Goal: Task Accomplishment & Management: Complete application form

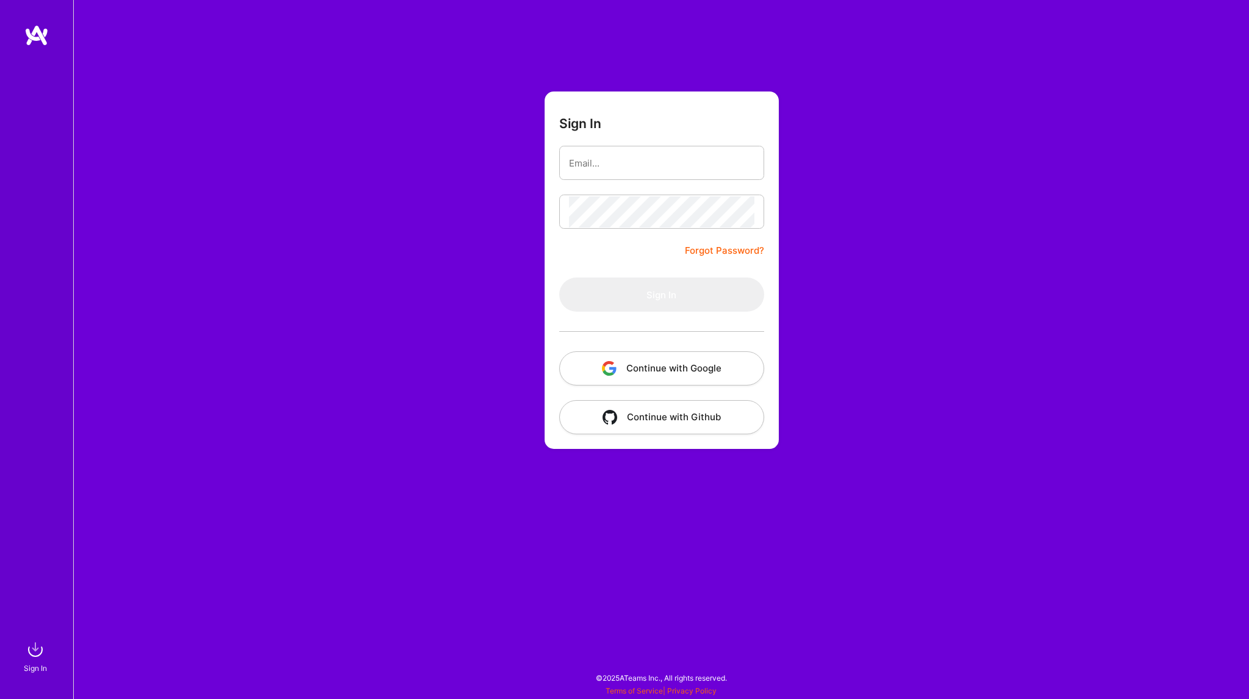
click at [704, 374] on button "Continue with Google" at bounding box center [661, 368] width 205 height 34
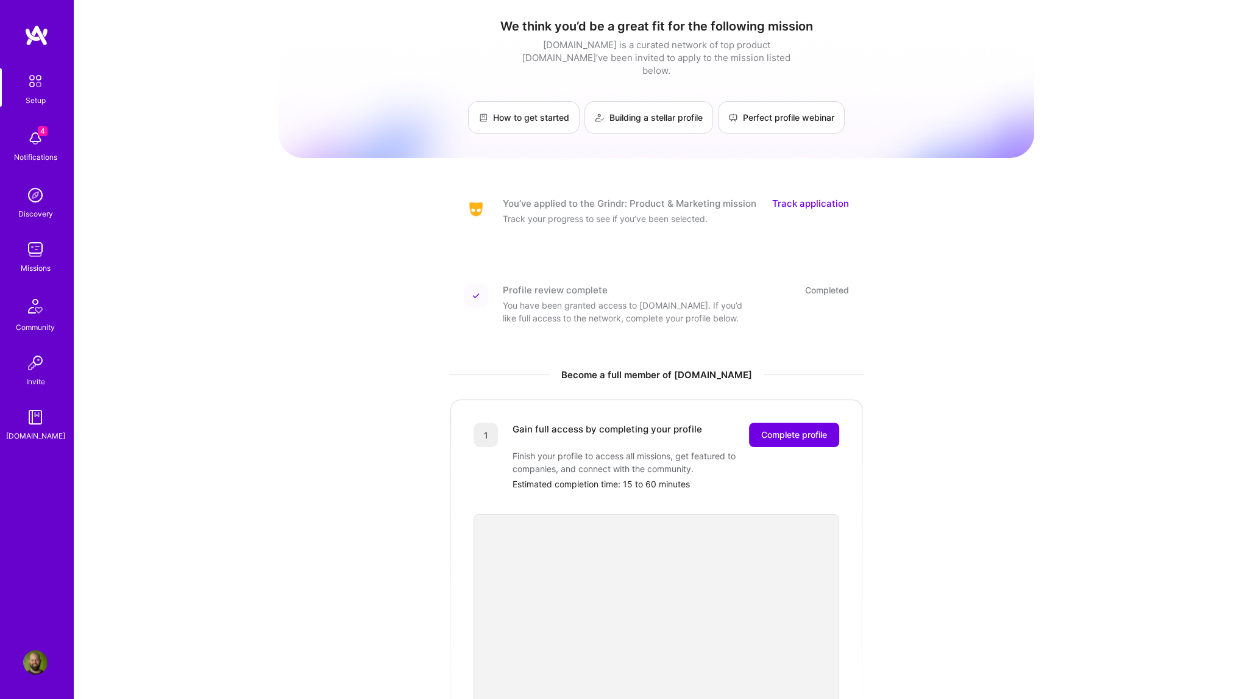
click at [800, 197] on link "Track application" at bounding box center [810, 203] width 77 height 13
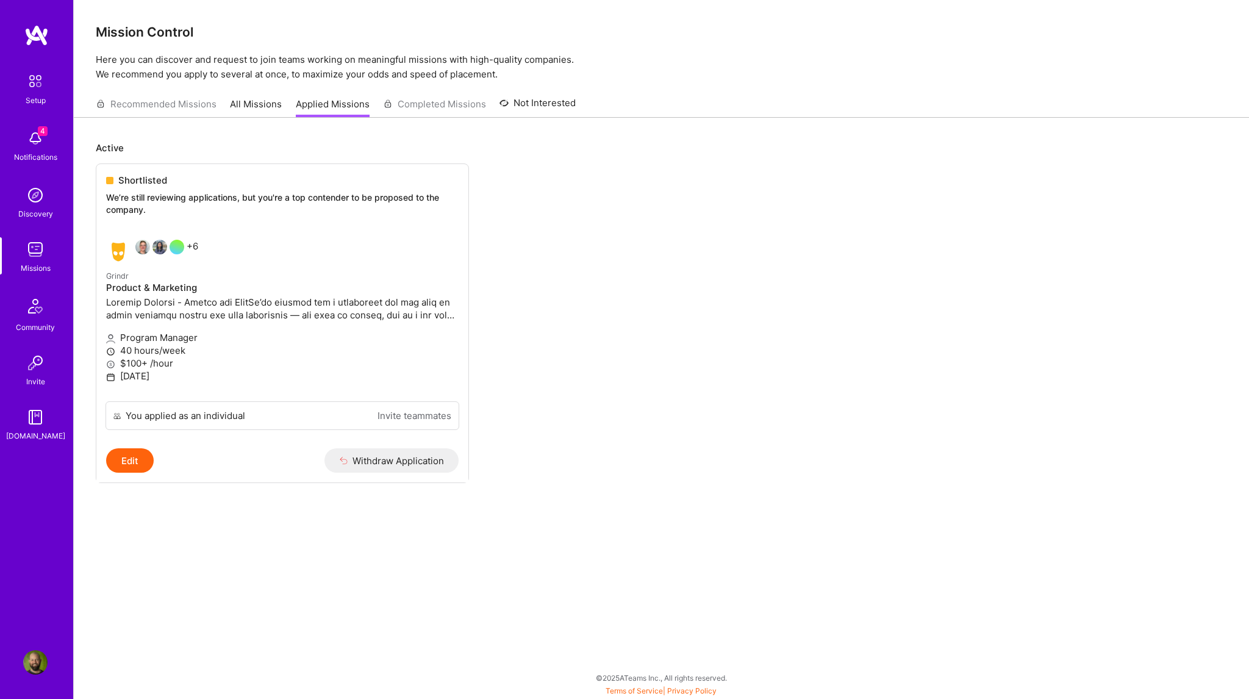
click at [115, 104] on div "Recommended Missions All Missions Applied Missions Completed Missions Not Inter…" at bounding box center [336, 104] width 480 height 26
click at [34, 140] on img at bounding box center [35, 138] width 24 height 24
click at [555, 326] on div "4 Setup 4 Notifications Discovery Missions Community Invite [DOMAIN_NAME] Profi…" at bounding box center [624, 346] width 1249 height 693
click at [23, 144] on img at bounding box center [35, 138] width 24 height 24
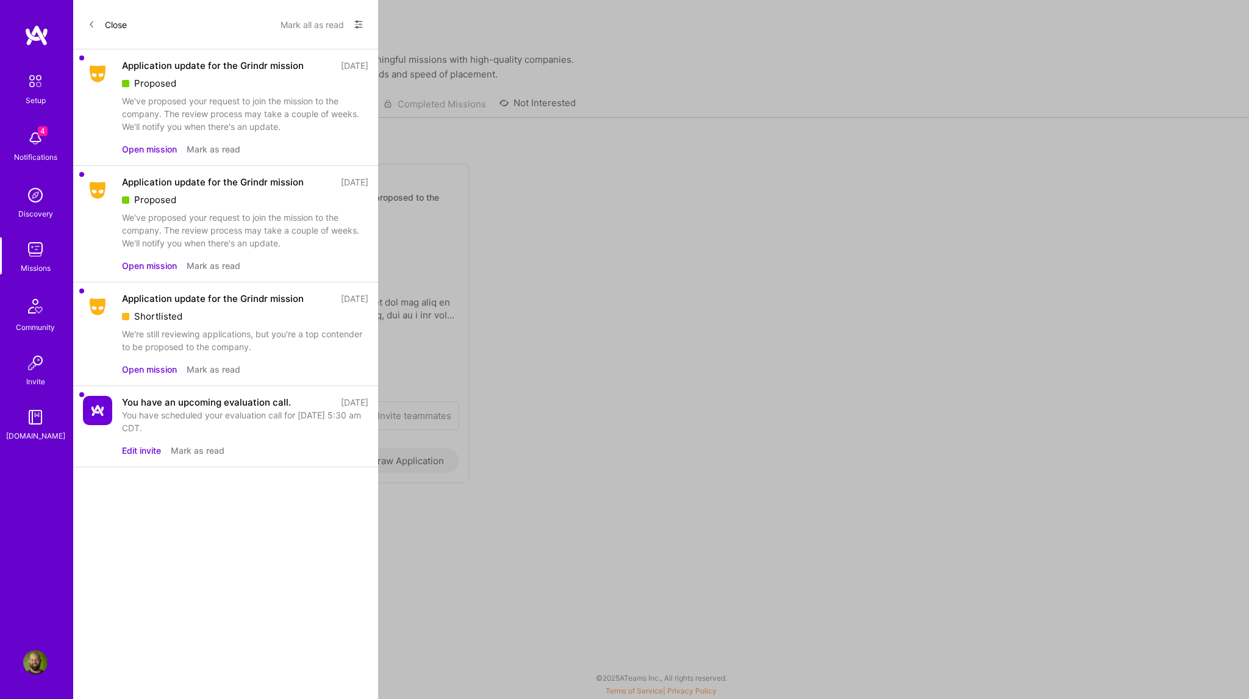
click at [137, 149] on button "Open mission" at bounding box center [149, 149] width 55 height 13
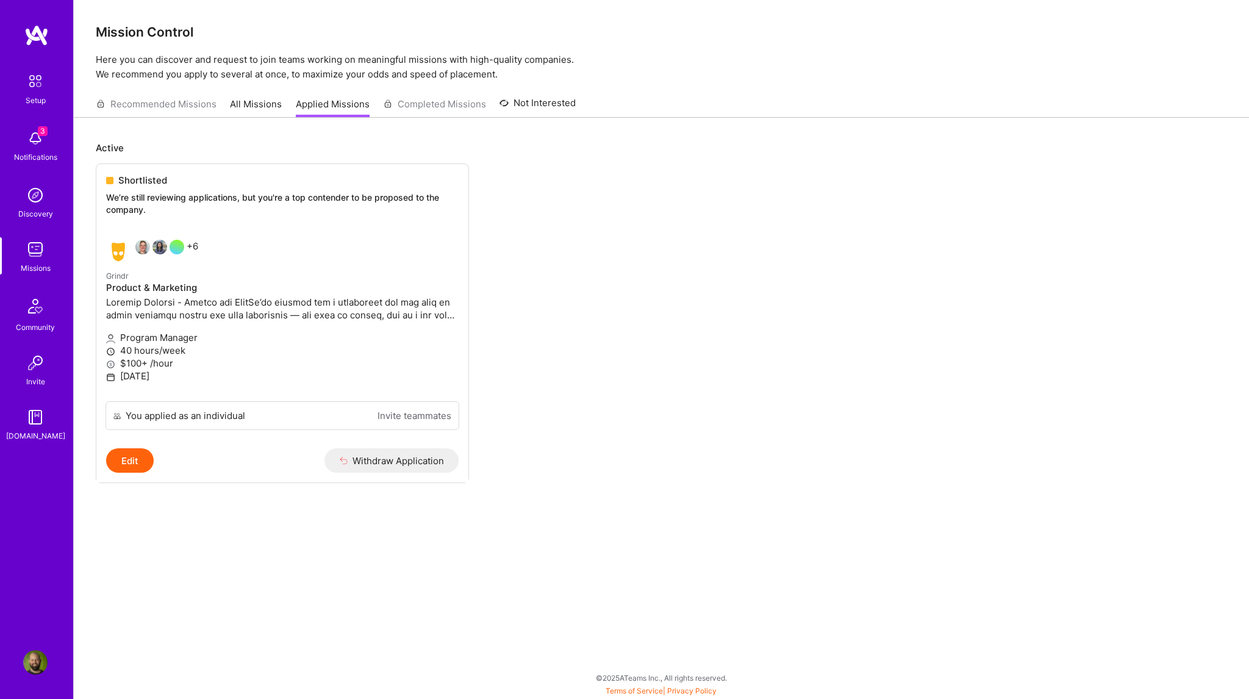
click at [42, 251] on img at bounding box center [35, 249] width 24 height 24
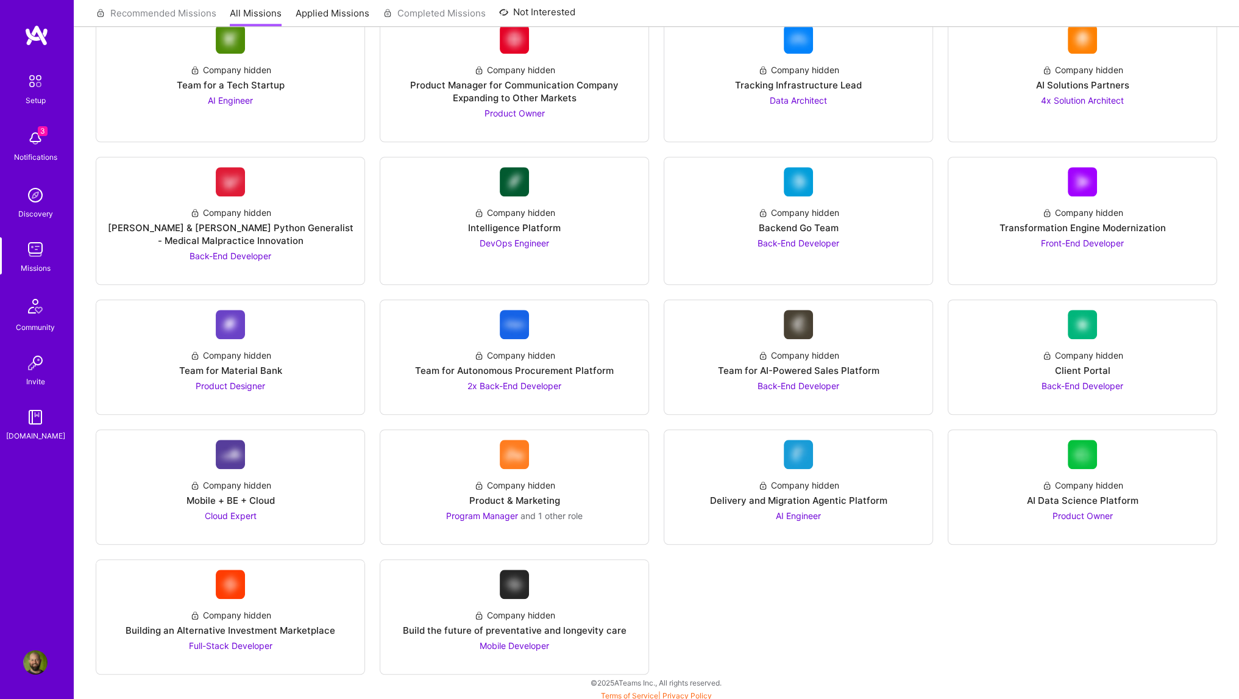
scroll to position [1310, 0]
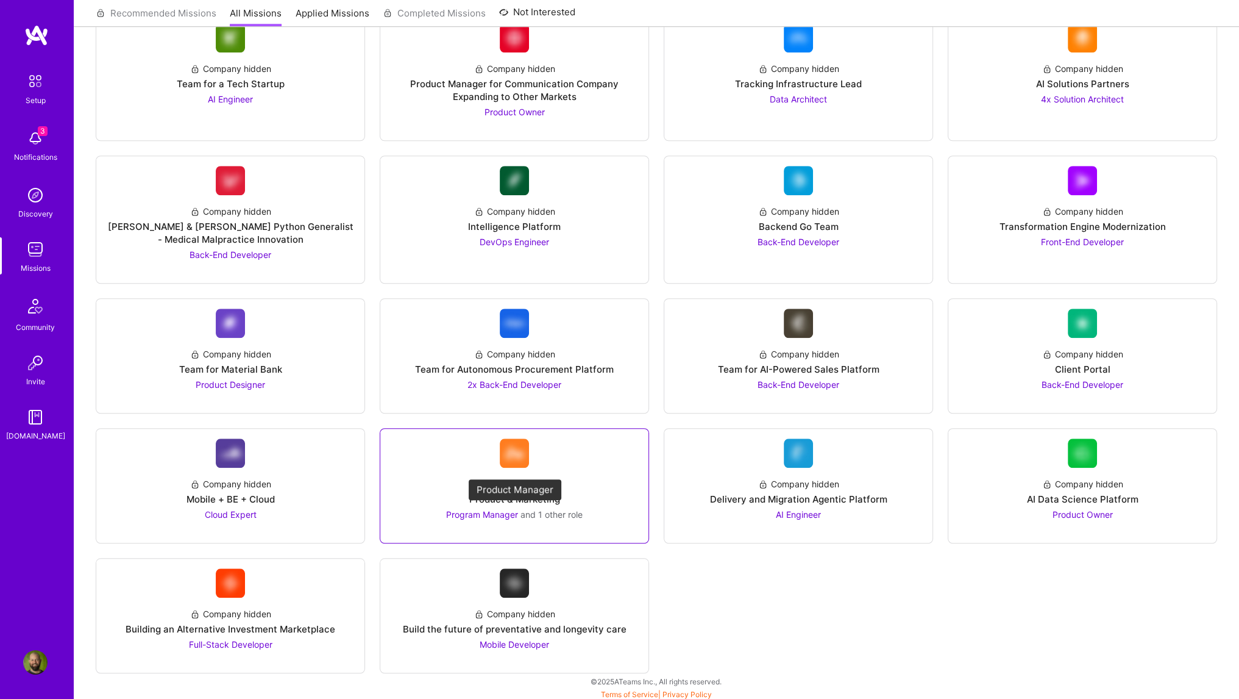
click at [506, 509] on span "Program Manager" at bounding box center [482, 514] width 72 height 10
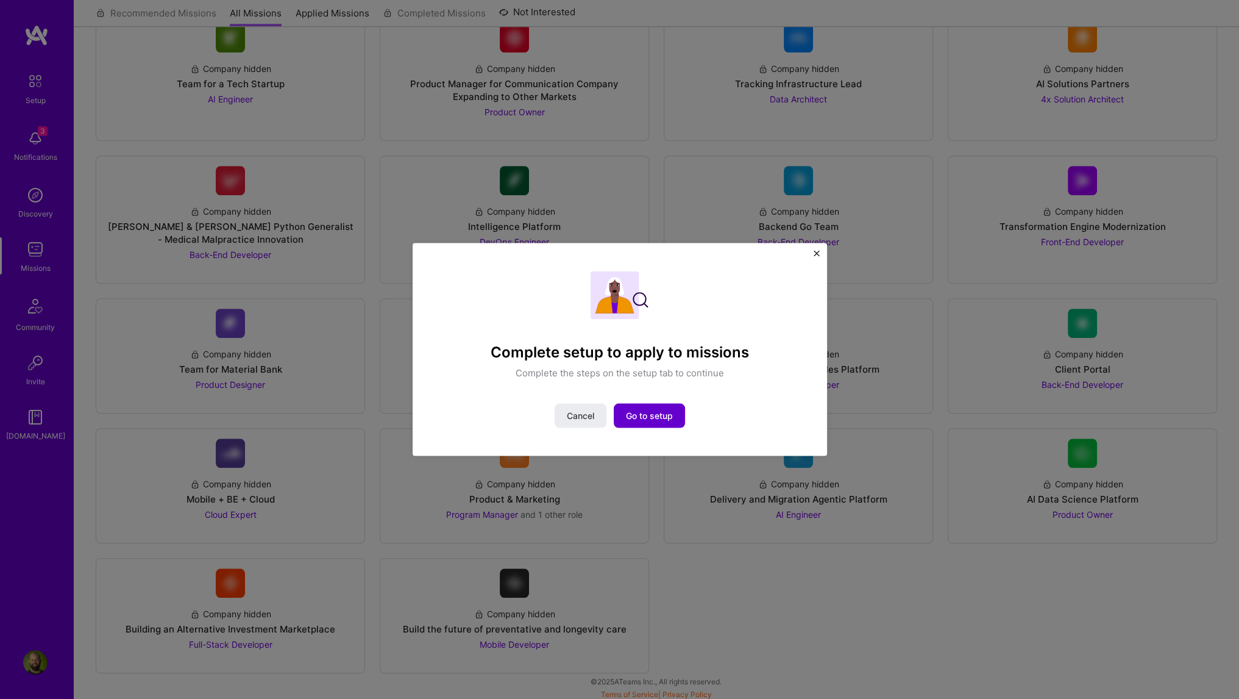
click at [644, 418] on span "Go to setup" at bounding box center [649, 415] width 47 height 12
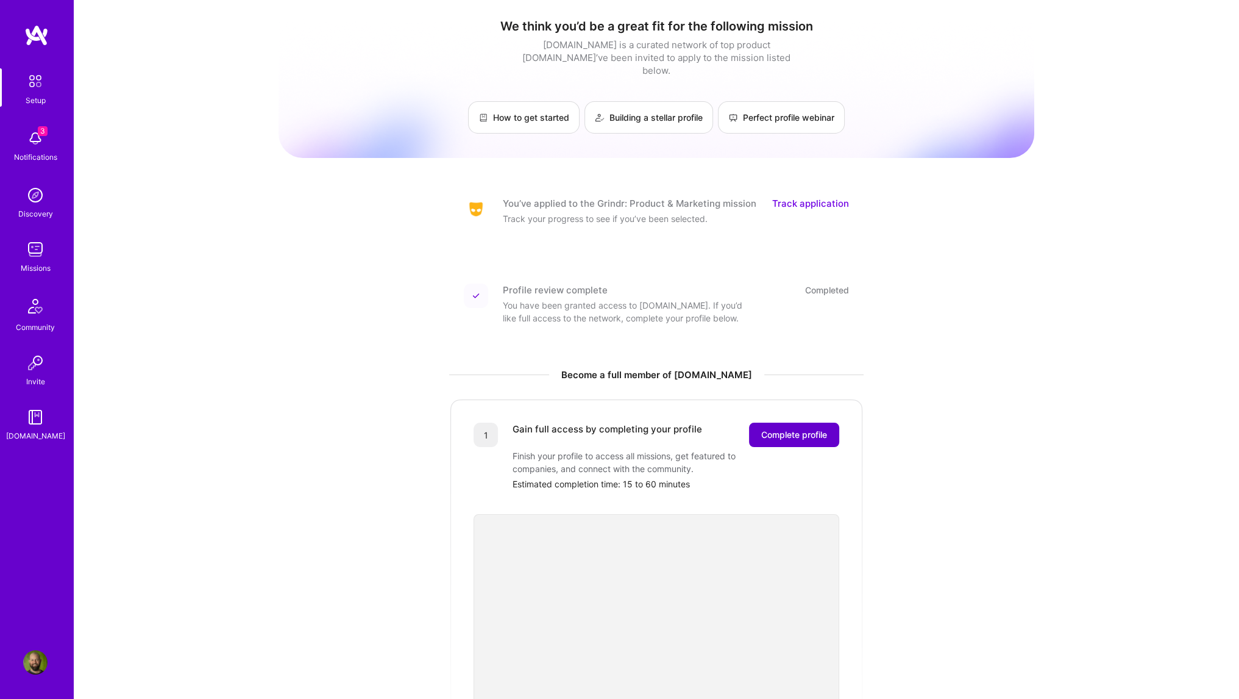
click at [790, 429] on span "Complete profile" at bounding box center [794, 435] width 66 height 12
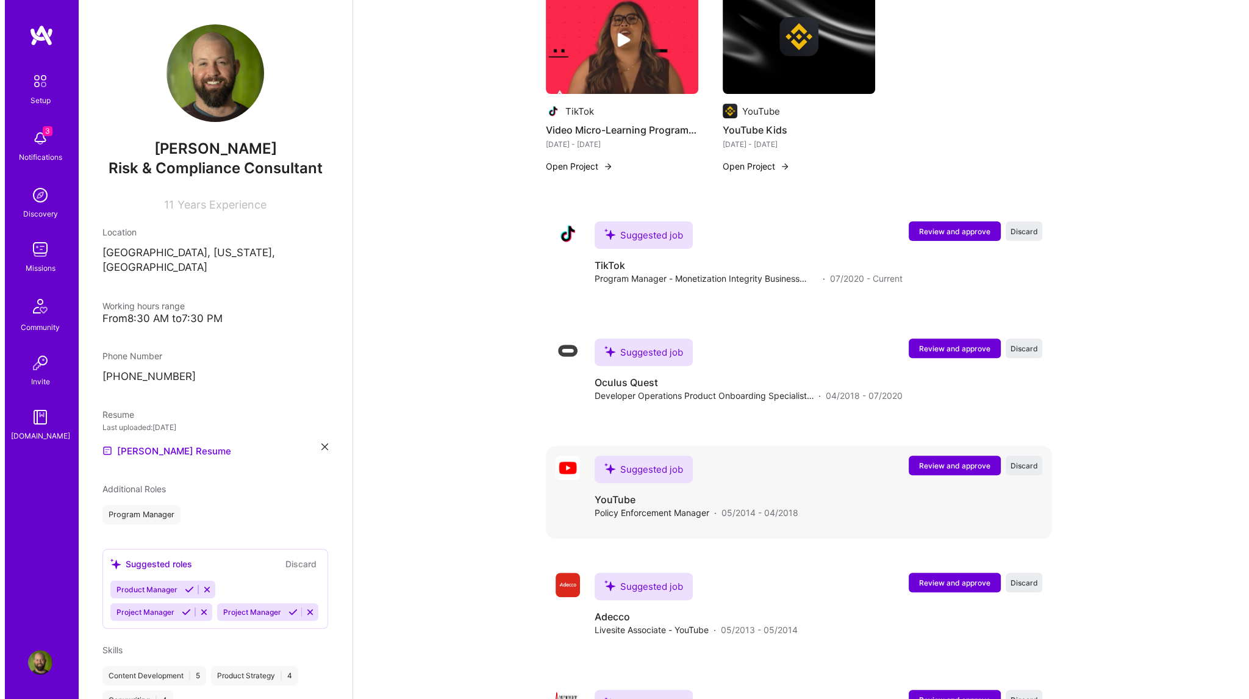
scroll to position [393, 0]
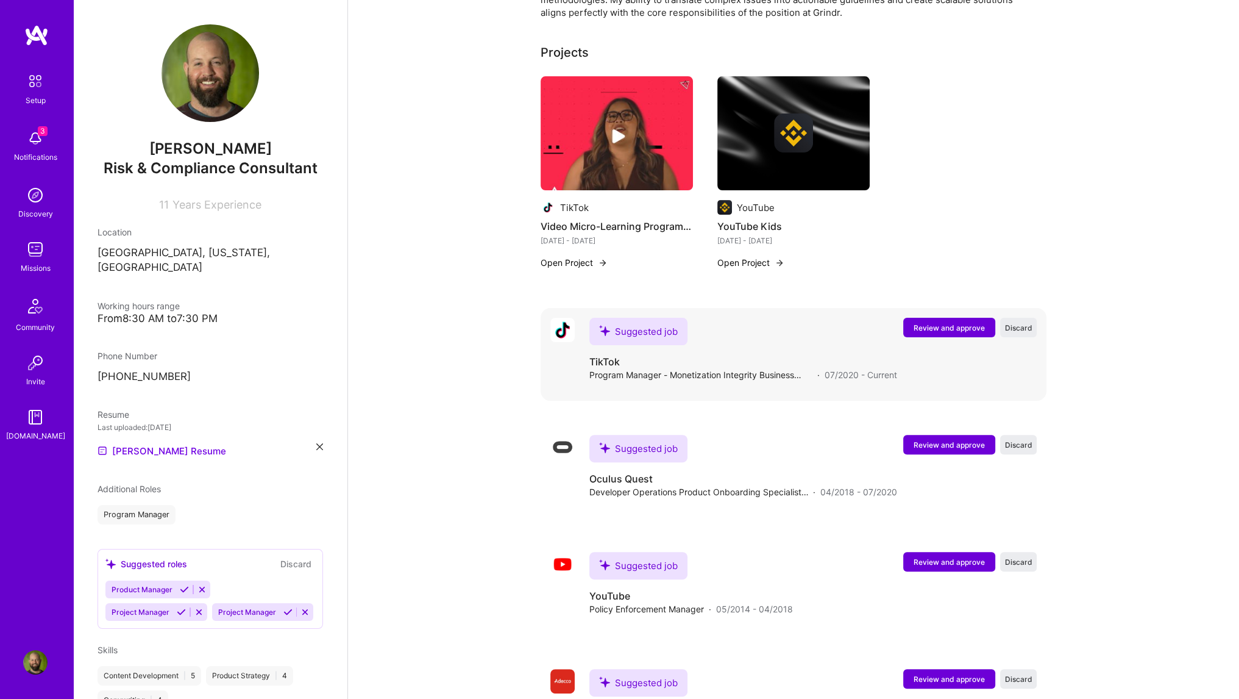
click at [952, 323] on span "Review and approve" at bounding box center [949, 328] width 71 height 10
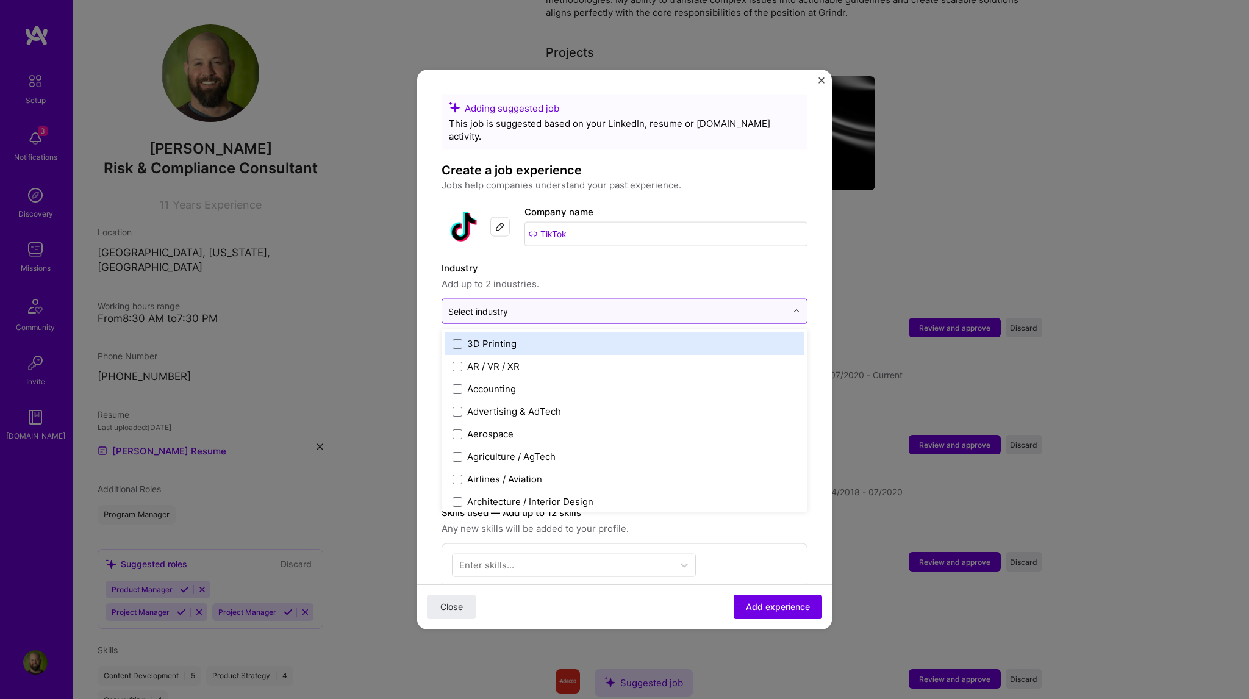
click at [588, 305] on input "text" at bounding box center [617, 311] width 338 height 13
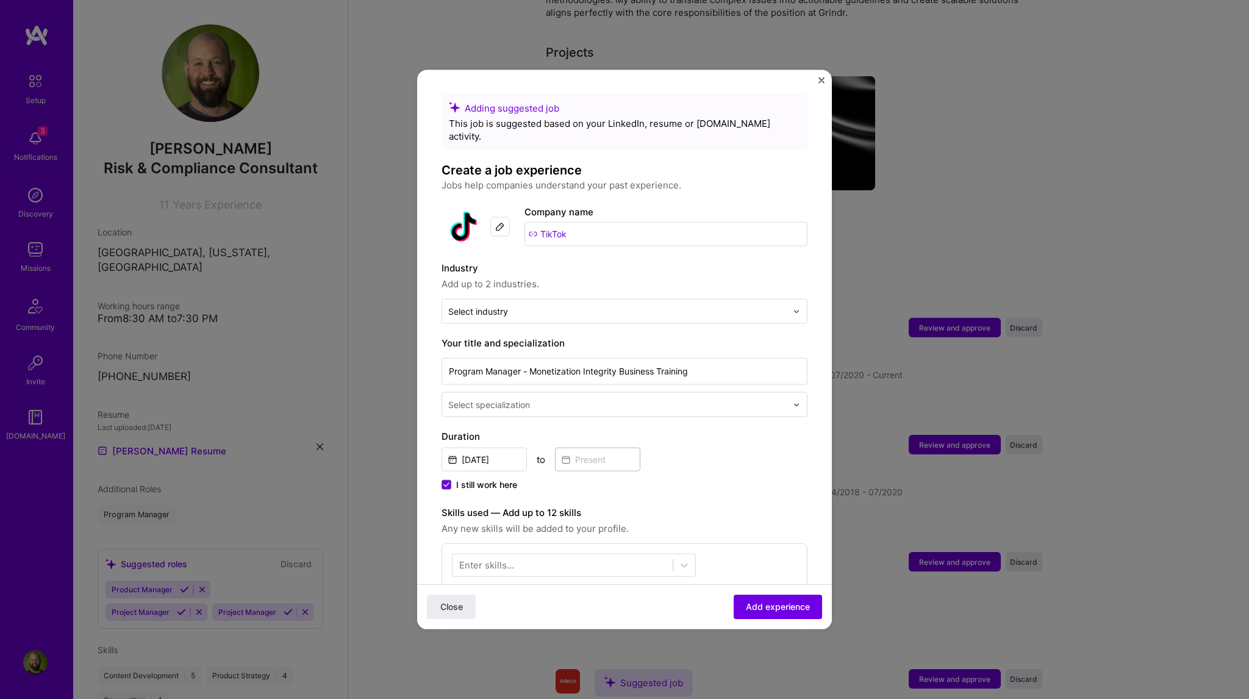
click at [649, 261] on label "Industry" at bounding box center [624, 268] width 366 height 15
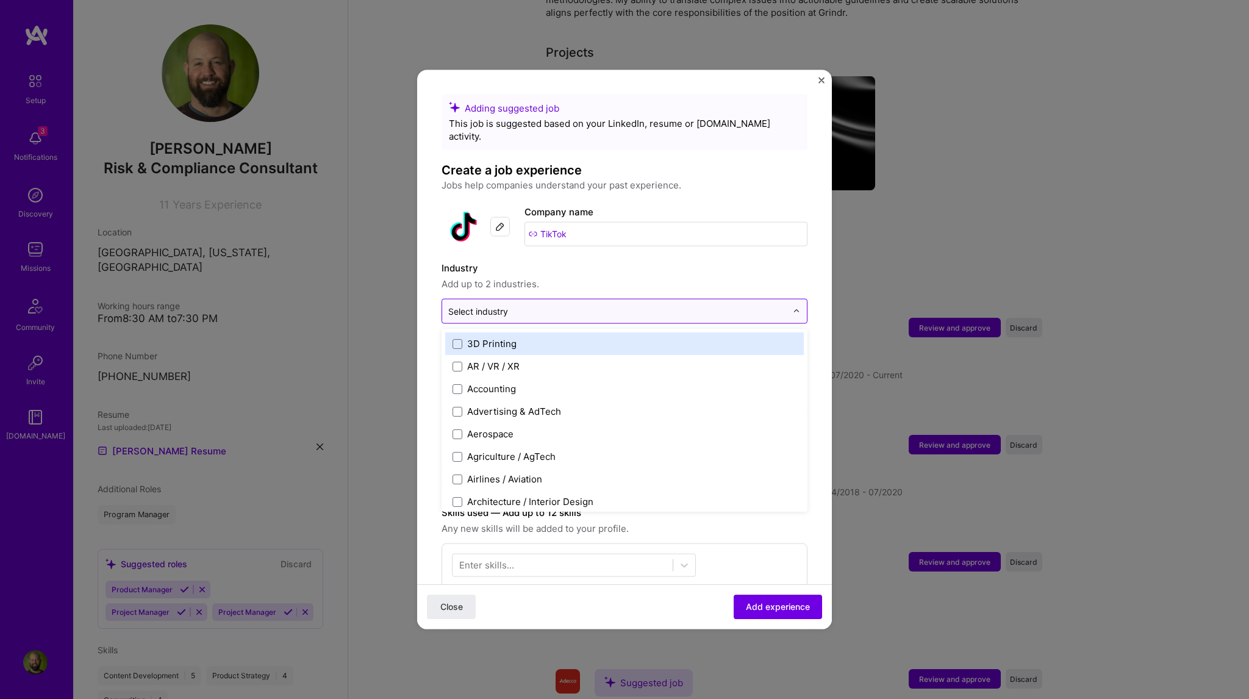
click at [633, 305] on input "text" at bounding box center [617, 311] width 338 height 13
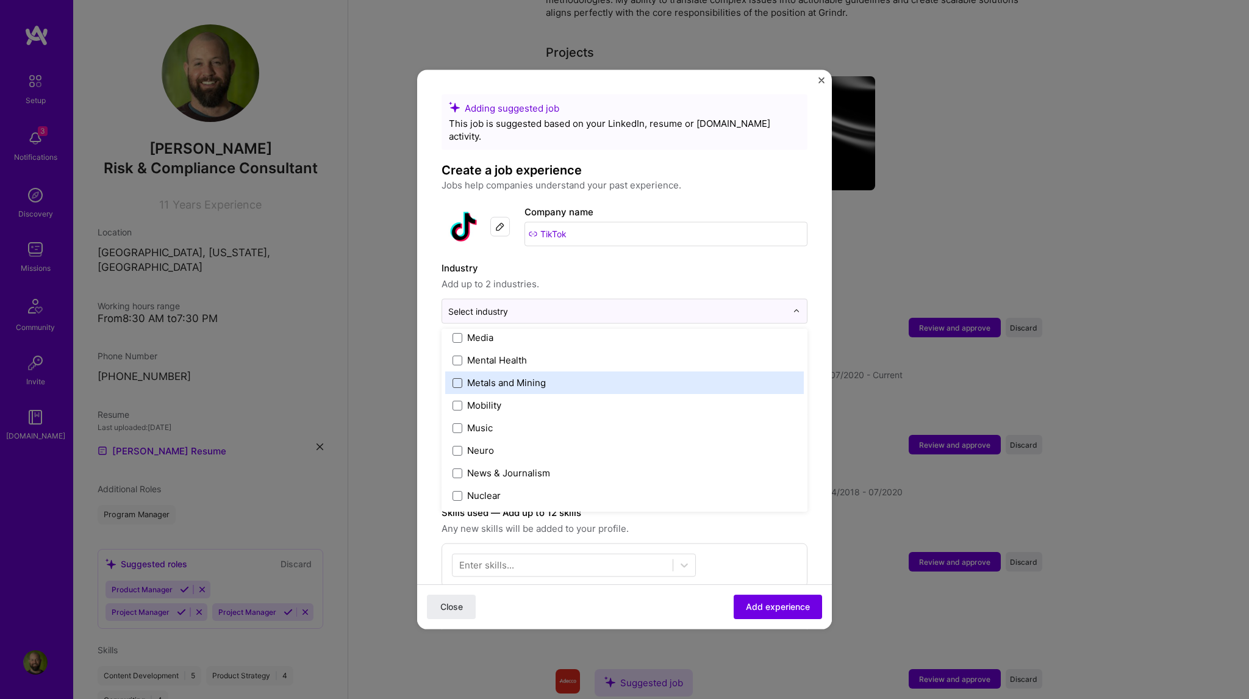
scroll to position [1861, 0]
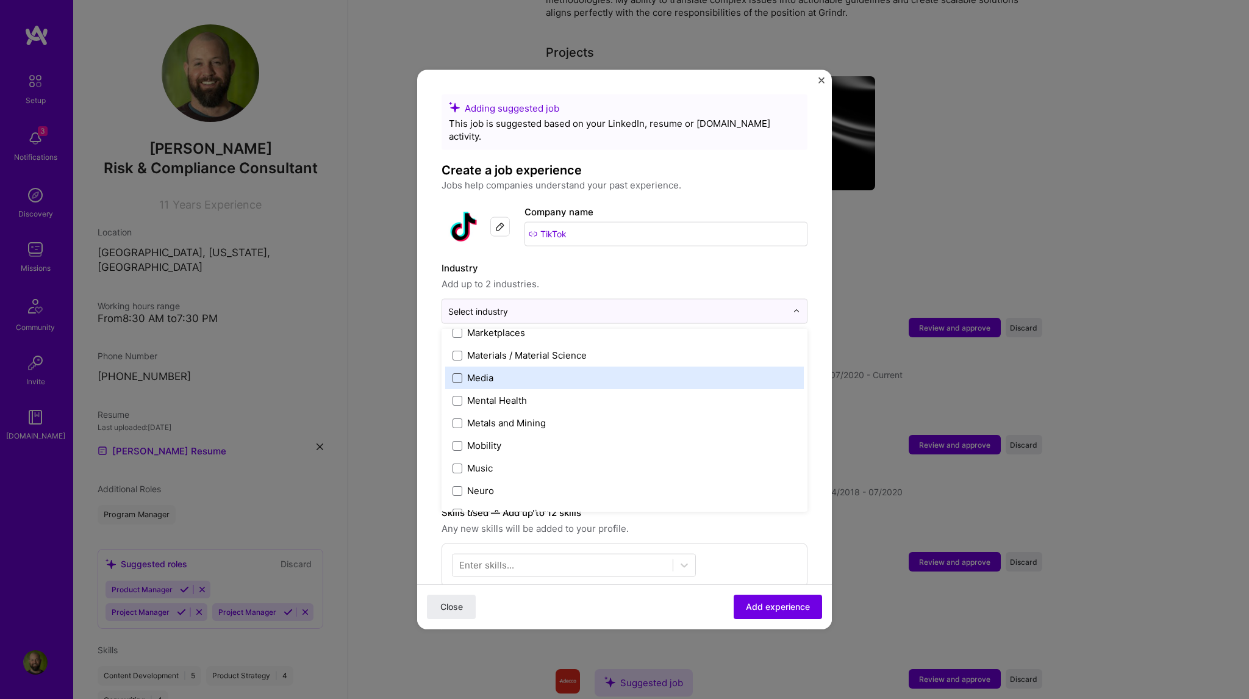
click at [458, 373] on span at bounding box center [457, 378] width 10 height 10
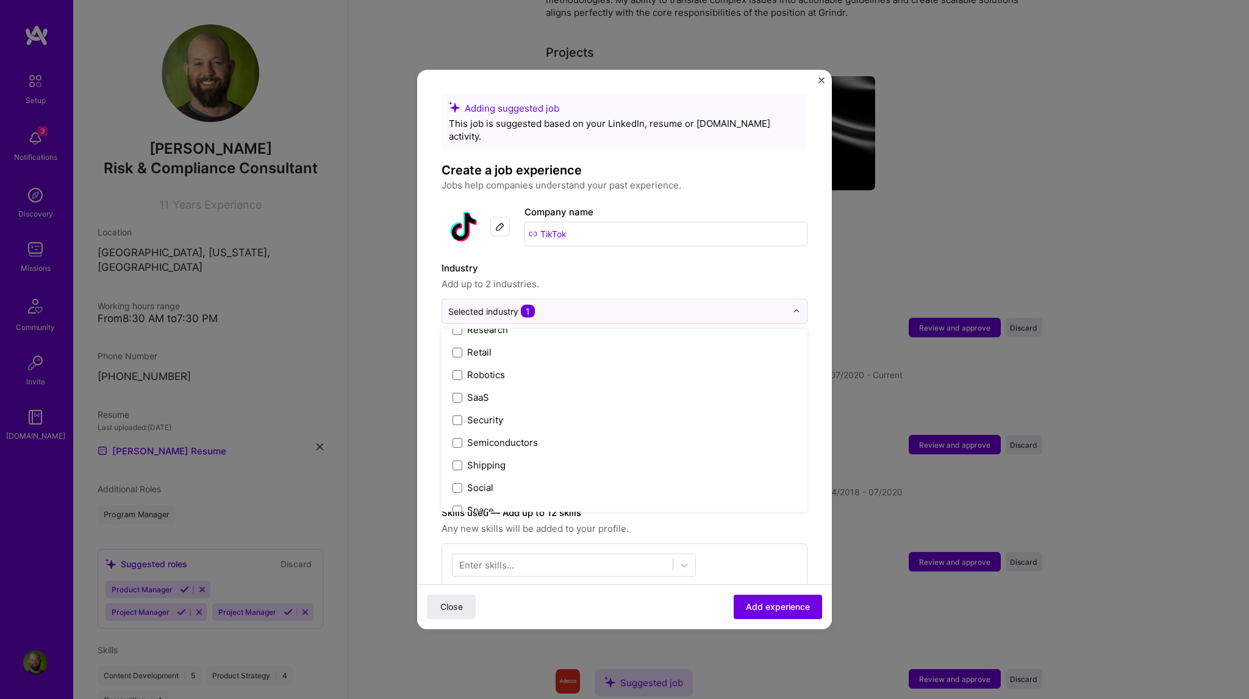
scroll to position [2470, 0]
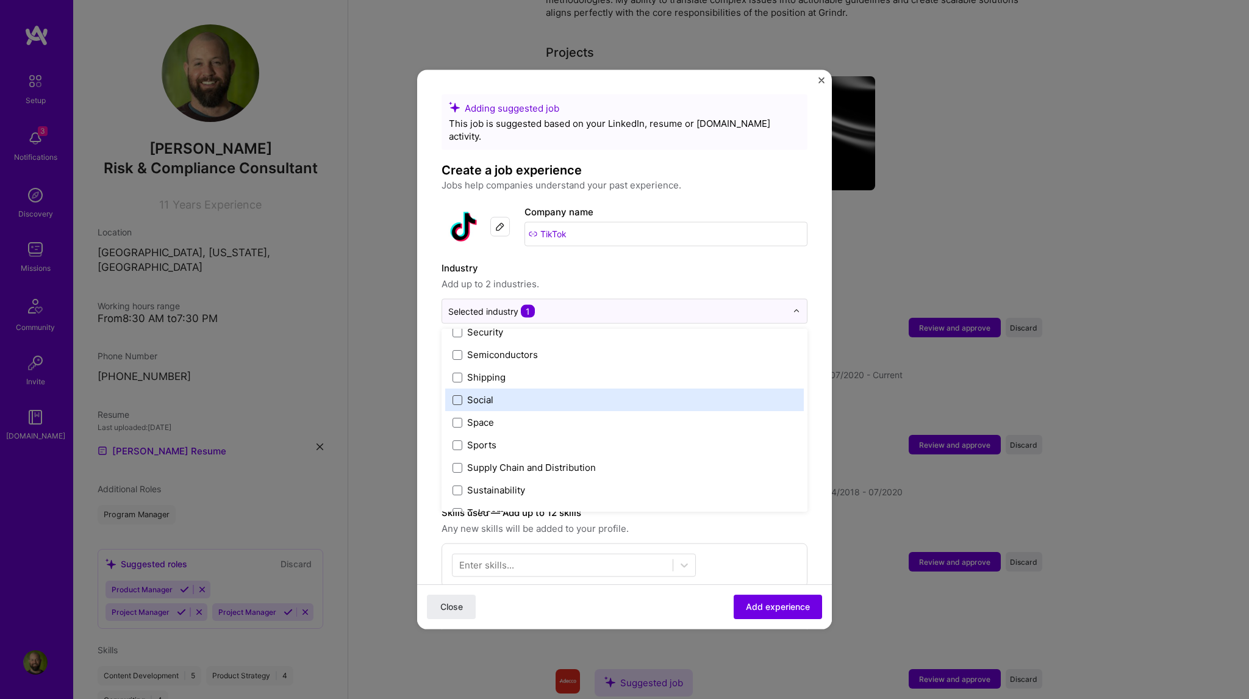
click at [459, 394] on span at bounding box center [457, 399] width 10 height 10
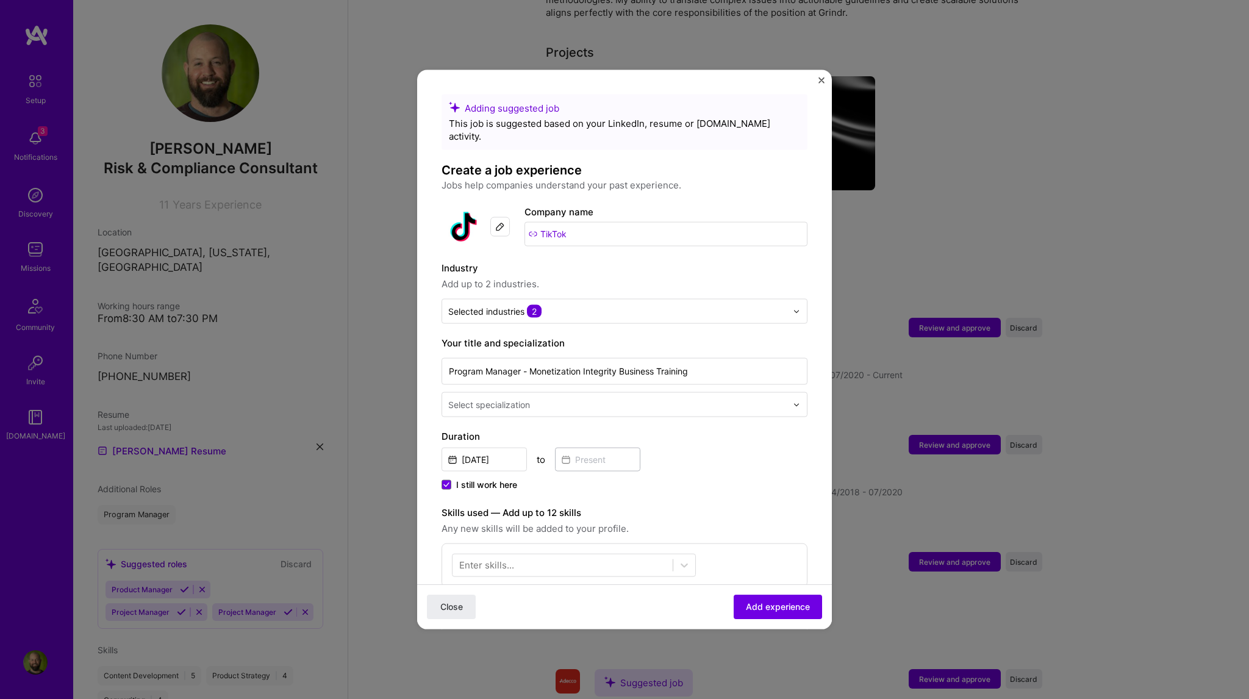
click at [419, 474] on form "Adding suggested job This job is suggested based on your LinkedIn, resume or [D…" at bounding box center [624, 670] width 415 height 1152
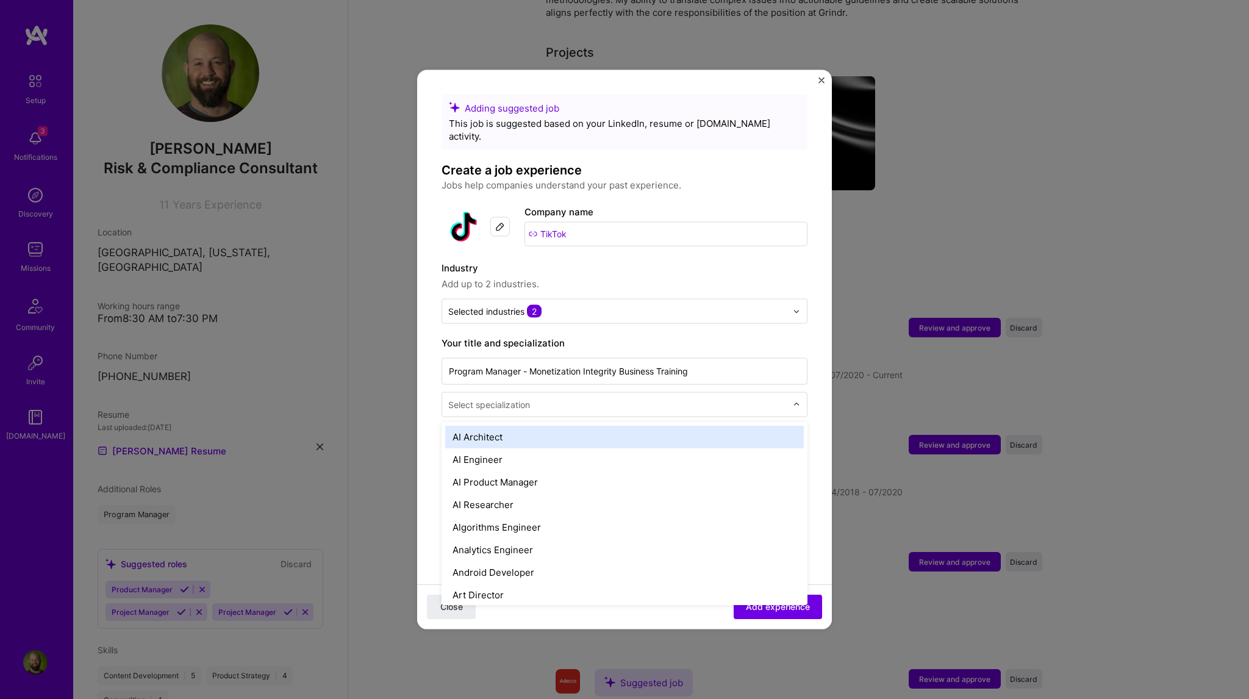
click at [526, 398] on div "Select specialization" at bounding box center [489, 404] width 82 height 13
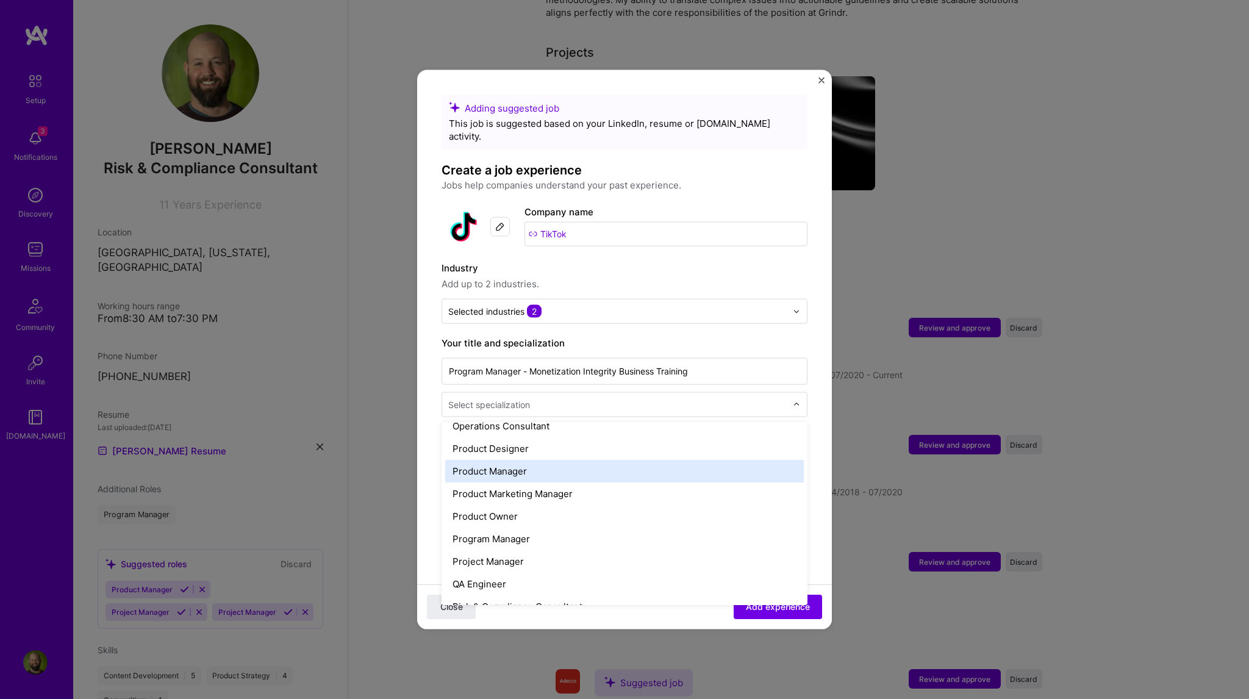
scroll to position [1097, 0]
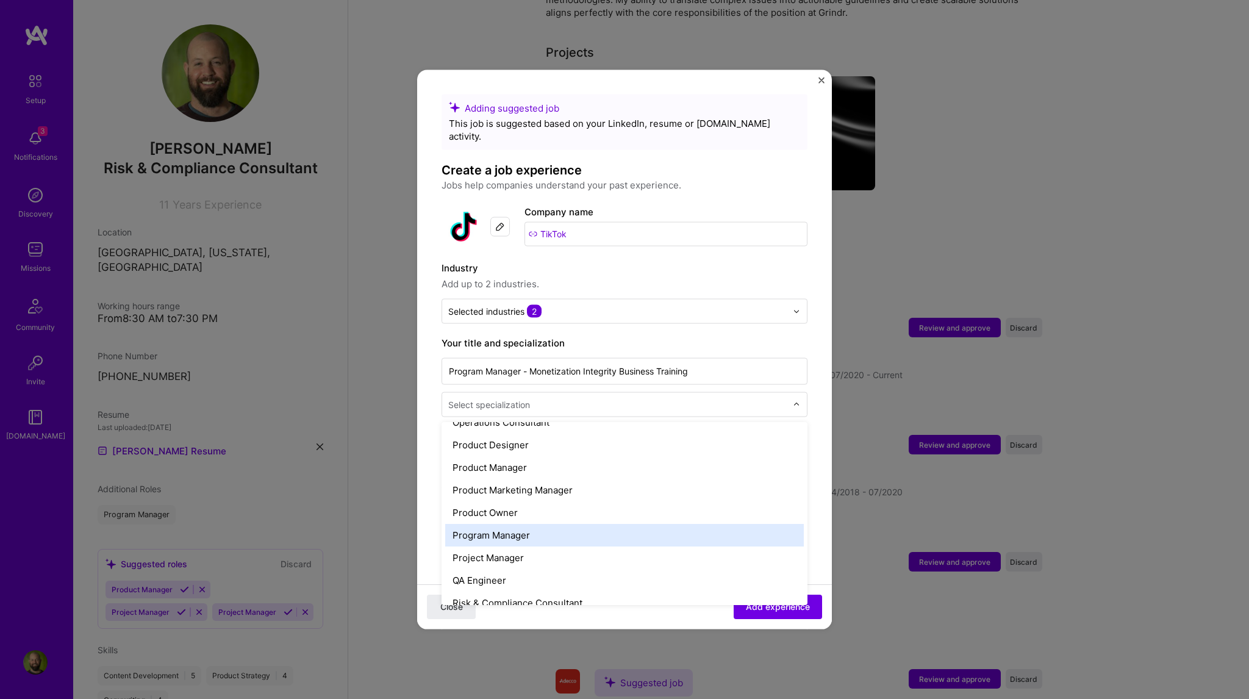
click at [534, 524] on div "Program Manager" at bounding box center [624, 535] width 358 height 23
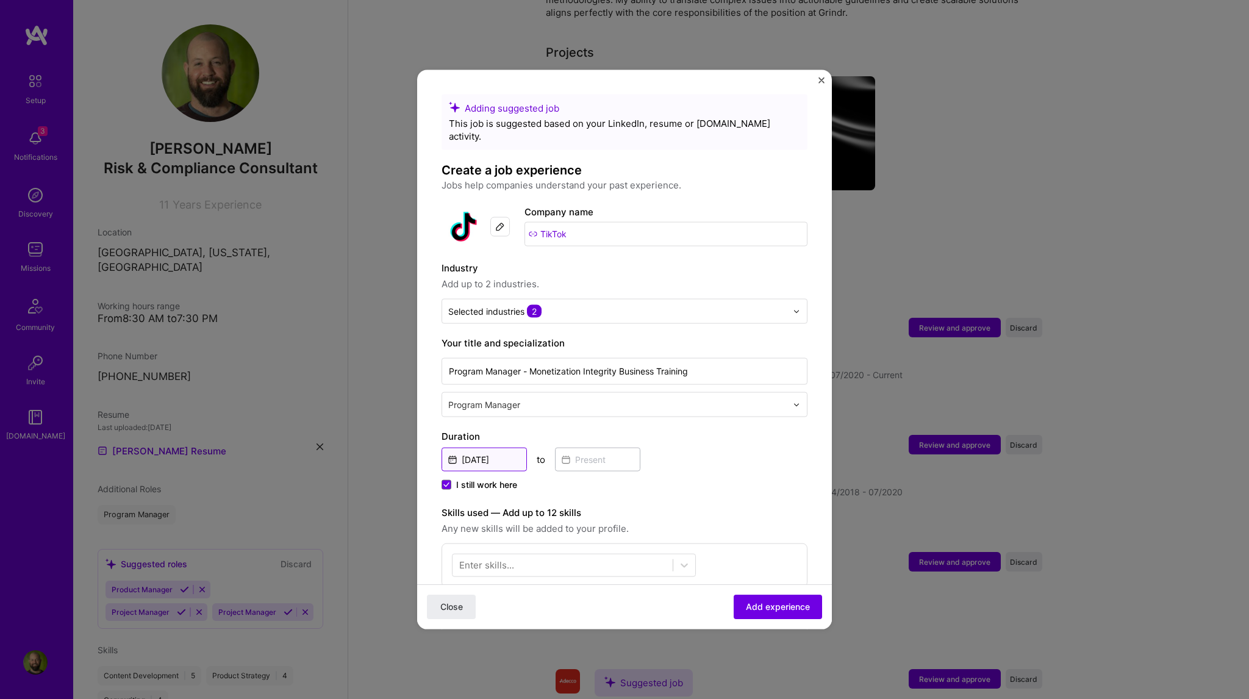
click at [471, 448] on input "[DATE]" at bounding box center [483, 460] width 85 height 24
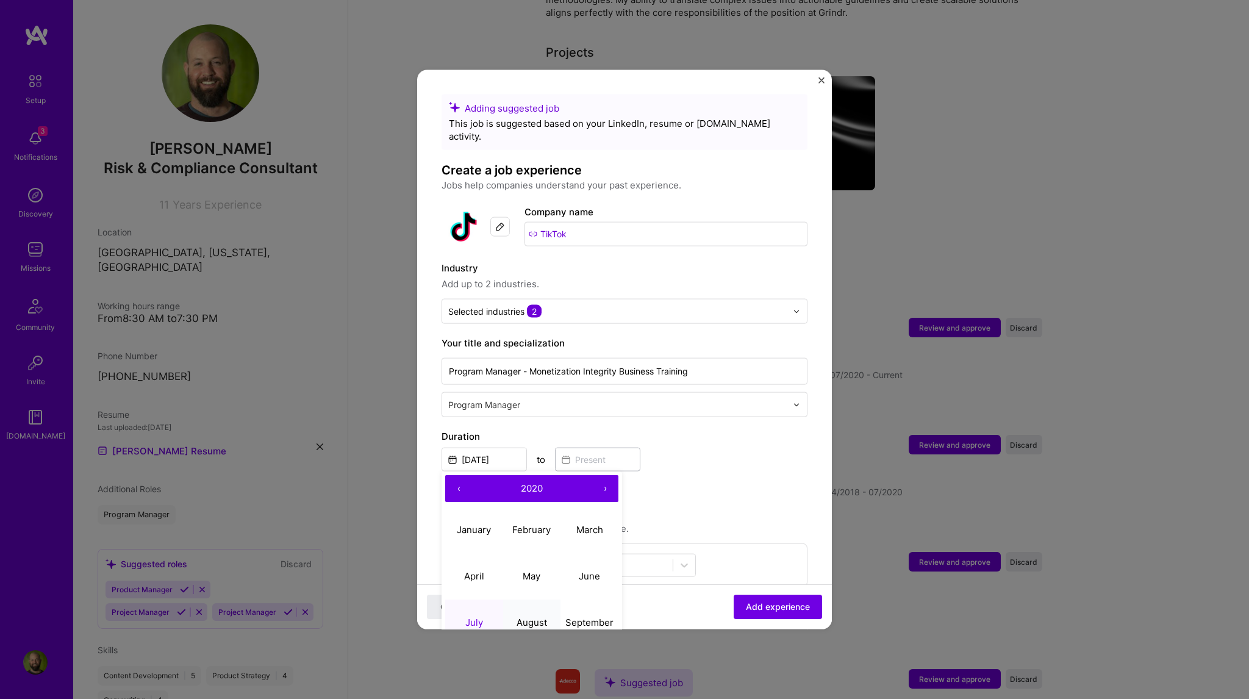
click at [532, 616] on abbr "August" at bounding box center [531, 622] width 30 height 12
type input "[DATE]"
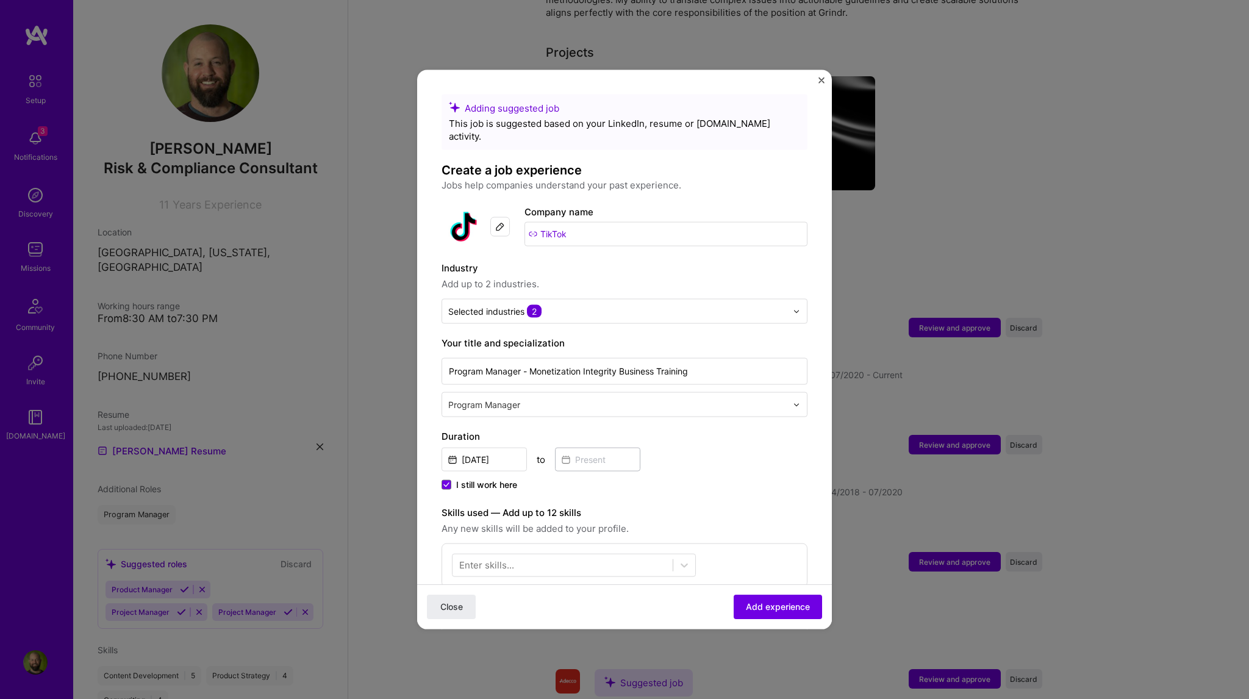
click at [666, 479] on div "I still work here" at bounding box center [624, 486] width 366 height 15
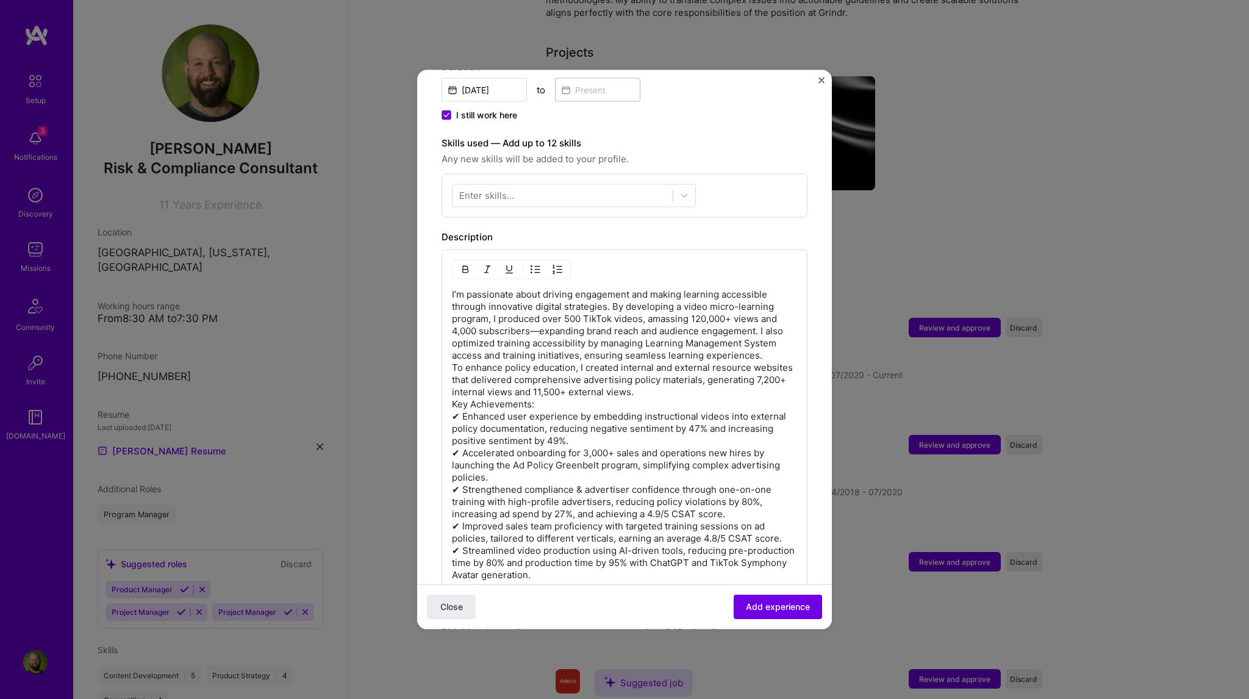
scroll to position [488, 0]
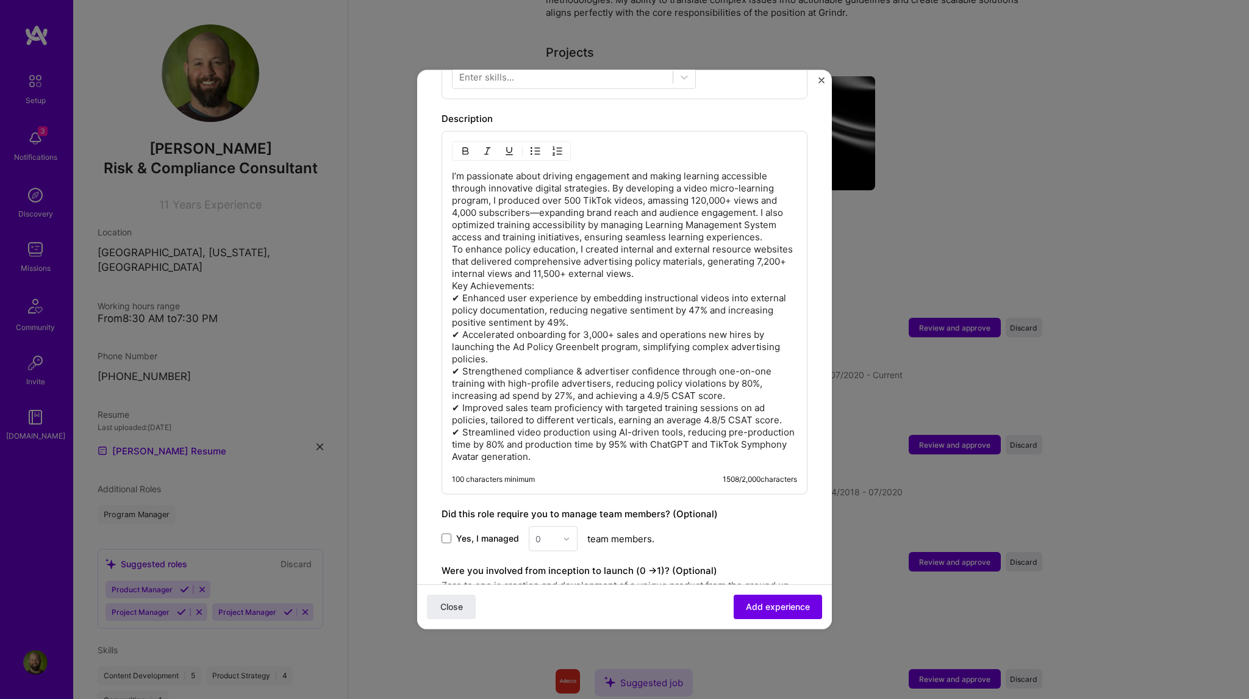
click at [821, 80] on img "Close" at bounding box center [821, 80] width 6 height 6
